Goal: Task Accomplishment & Management: Manage account settings

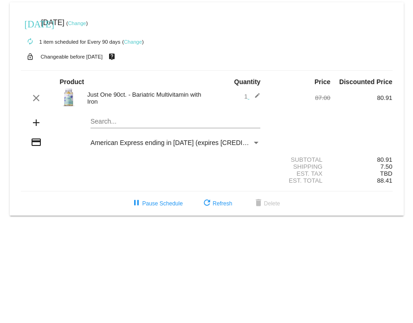
click at [86, 25] on link "Change" at bounding box center [77, 23] width 18 height 6
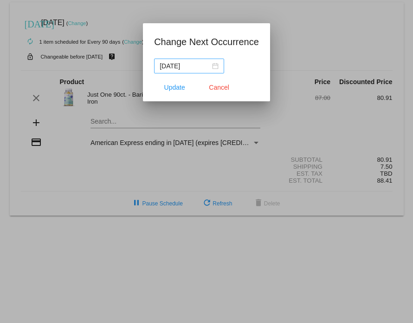
click at [212, 65] on div "[DATE]" at bounding box center [189, 66] width 59 height 10
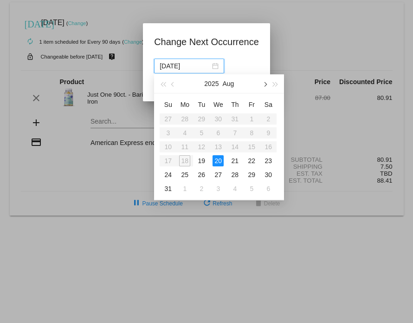
click at [266, 83] on span "button" at bounding box center [265, 84] width 5 height 5
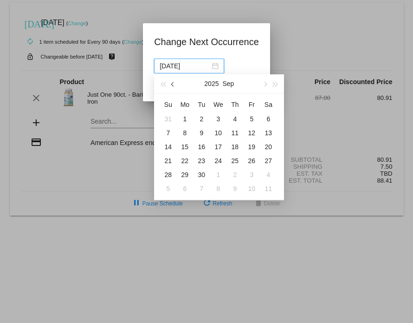
click at [173, 84] on span "button" at bounding box center [173, 84] width 5 height 5
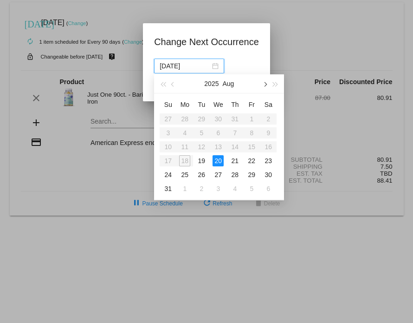
click at [267, 87] on button "button" at bounding box center [265, 83] width 10 height 19
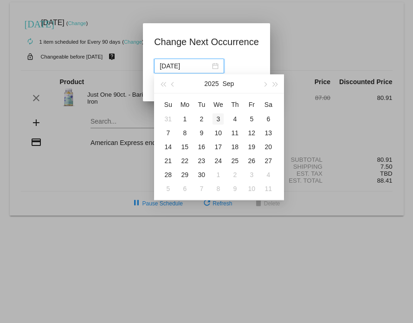
click at [221, 120] on div "3" at bounding box center [218, 118] width 11 height 11
type input "[DATE]"
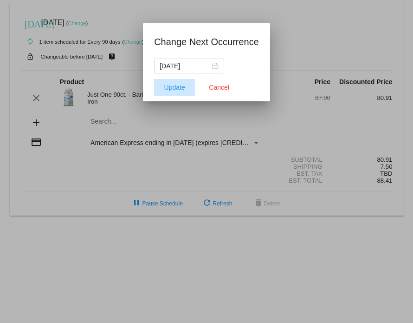
click at [175, 87] on span "Update" at bounding box center [174, 87] width 21 height 7
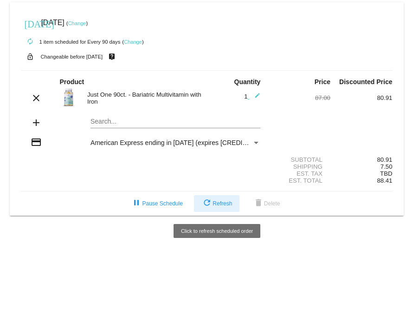
click at [228, 202] on span "refresh Refresh" at bounding box center [217, 203] width 31 height 7
